Goal: Task Accomplishment & Management: Manage account settings

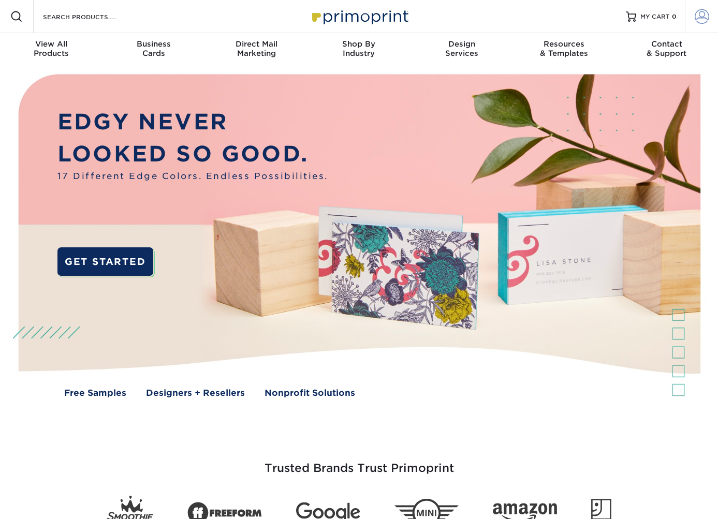
type input "kharton@HDMK.net"
click at [697, 18] on span at bounding box center [702, 16] width 14 height 14
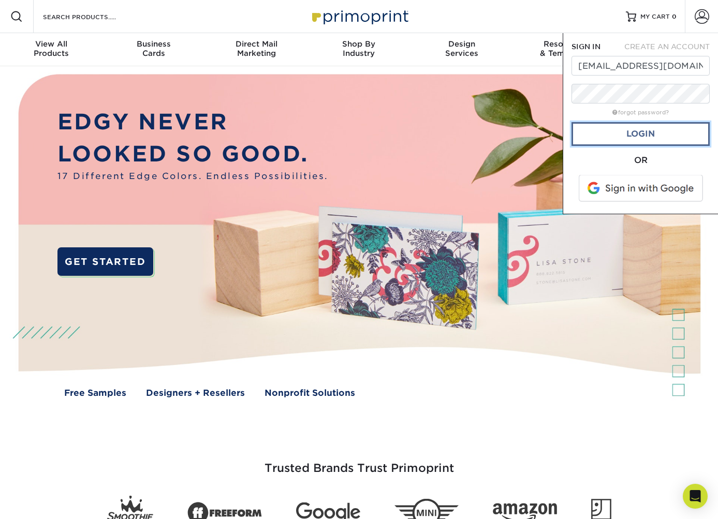
click at [648, 137] on link "Login" at bounding box center [640, 134] width 138 height 24
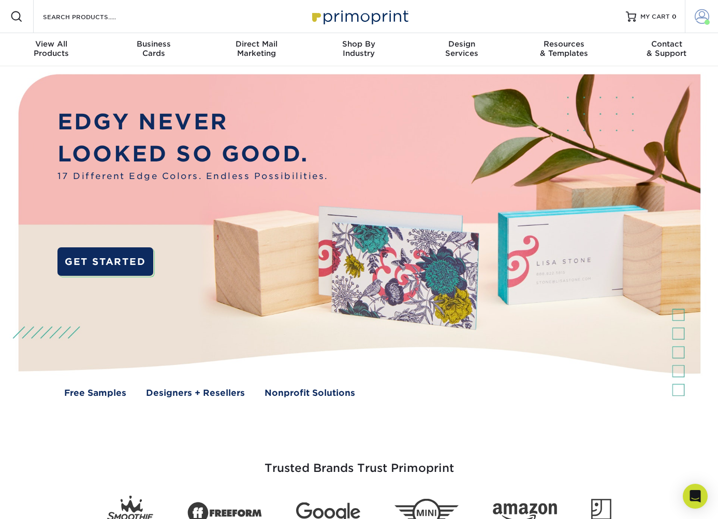
click at [696, 7] on link "Account" at bounding box center [701, 16] width 33 height 33
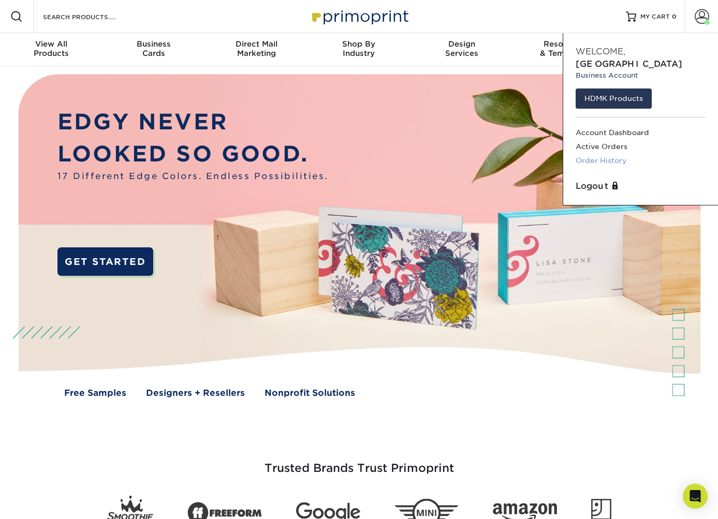
click at [617, 154] on link "Order History" at bounding box center [641, 161] width 130 height 14
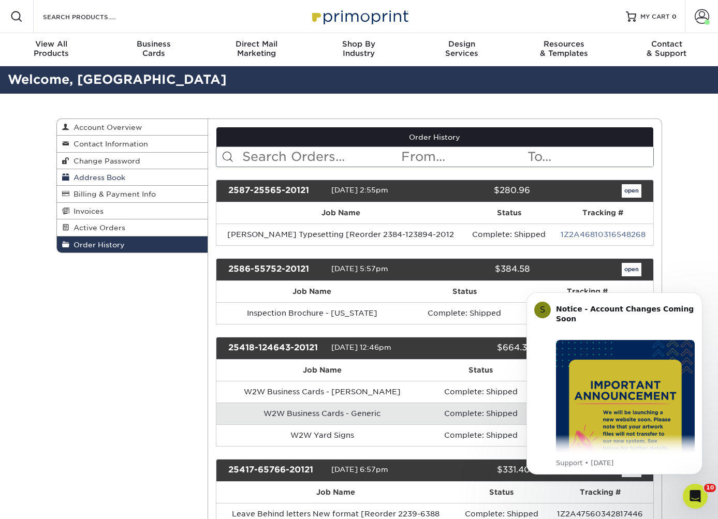
click at [110, 182] on span "Address Book" at bounding box center [97, 177] width 56 height 8
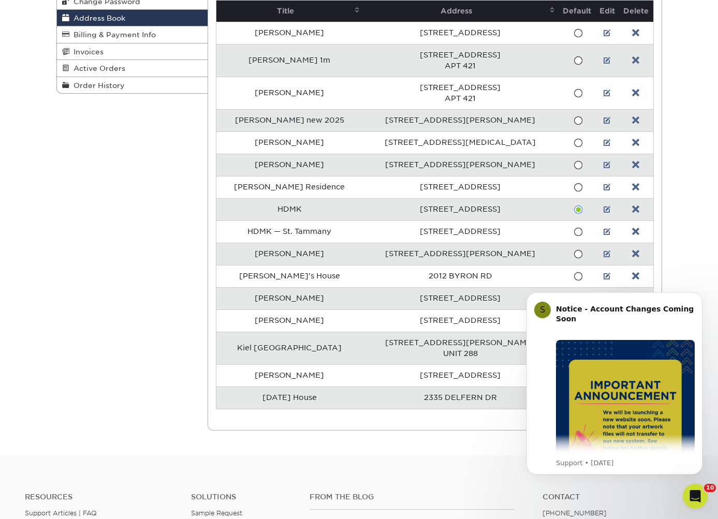
scroll to position [162, 0]
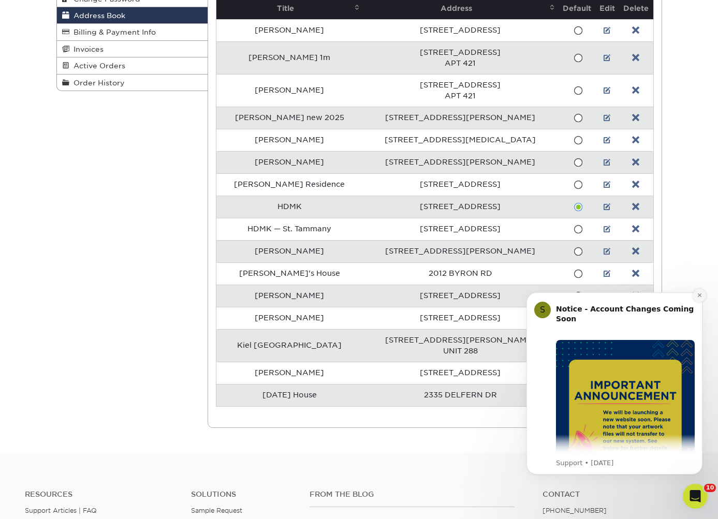
click at [702, 296] on icon "Dismiss notification" at bounding box center [700, 295] width 6 height 6
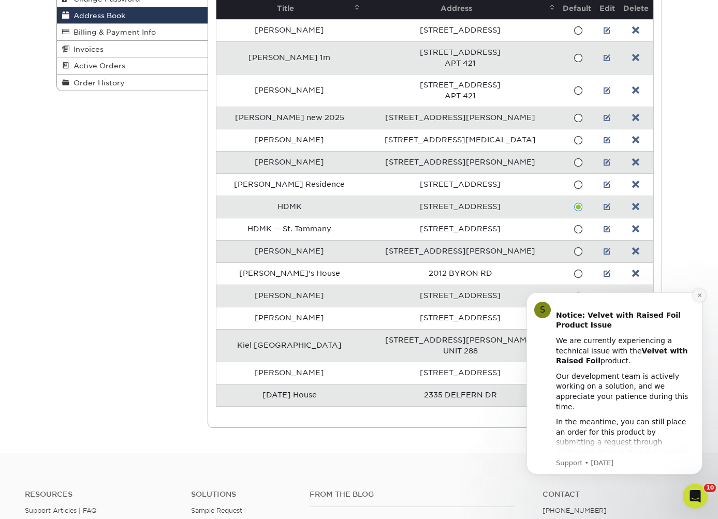
click at [697, 296] on icon "Dismiss notification" at bounding box center [700, 295] width 6 height 6
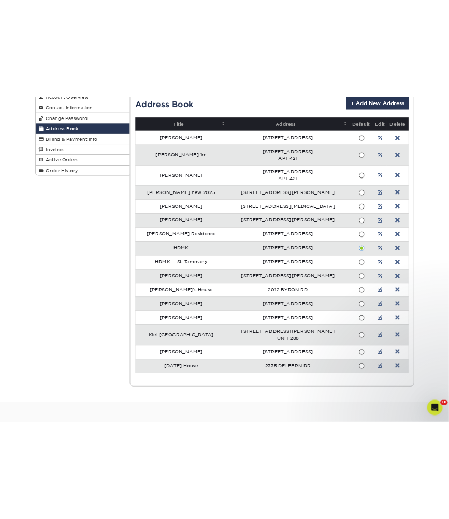
scroll to position [114, 0]
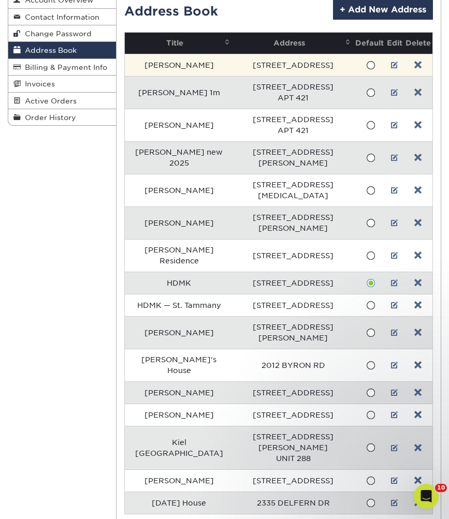
click at [297, 65] on td "[STREET_ADDRESS]" at bounding box center [293, 65] width 121 height 22
click at [307, 62] on td "[STREET_ADDRESS]" at bounding box center [293, 65] width 121 height 22
